Goal: Find specific page/section: Find specific page/section

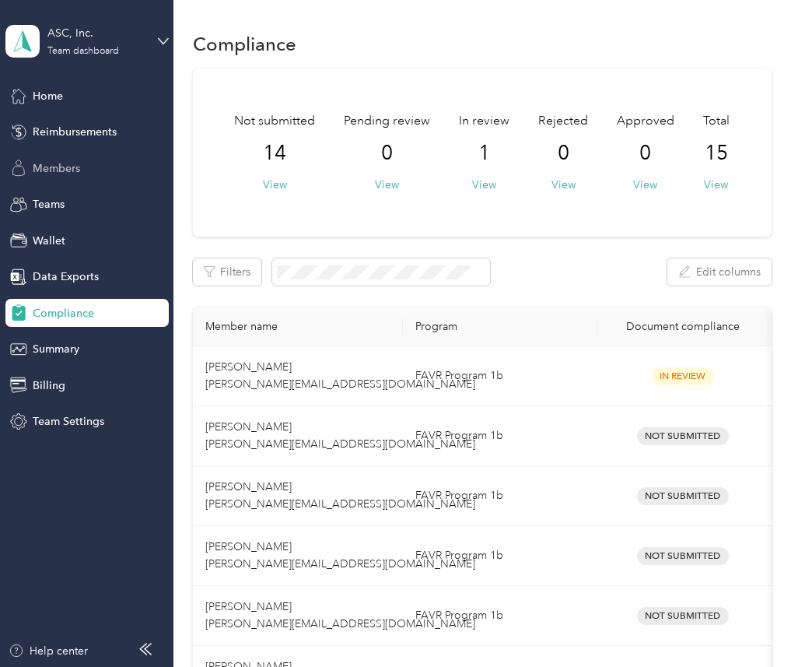
click at [55, 171] on span "Members" at bounding box center [56, 168] width 47 height 16
